Goal: Find specific page/section: Find specific page/section

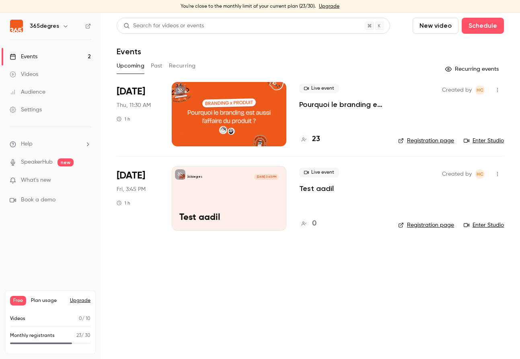
click at [320, 139] on div "23" at bounding box center [342, 139] width 86 height 11
click at [318, 139] on h4 "23" at bounding box center [316, 139] width 8 height 11
